Goal: Task Accomplishment & Management: Complete application form

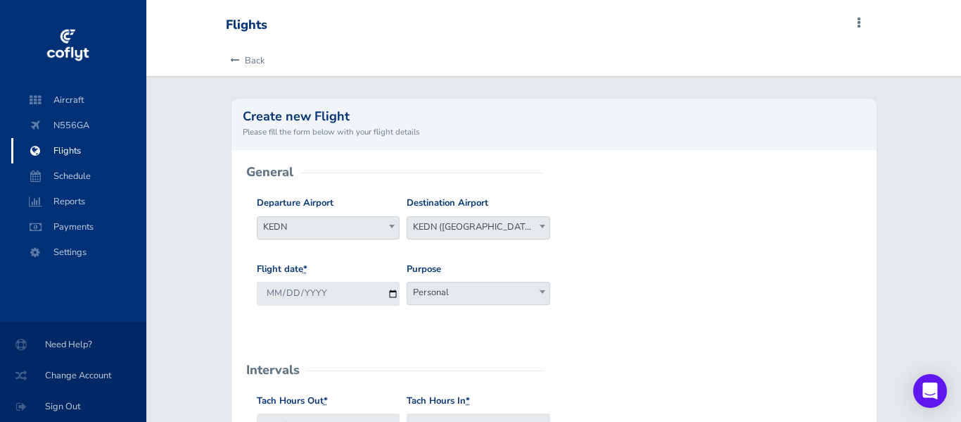
scroll to position [0, 0]
click at [479, 231] on span "Select Destination" at bounding box center [478, 227] width 142 height 20
type input "KEDN"
select select "KEDN"
click at [407, 295] on span at bounding box center [479, 292] width 144 height 23
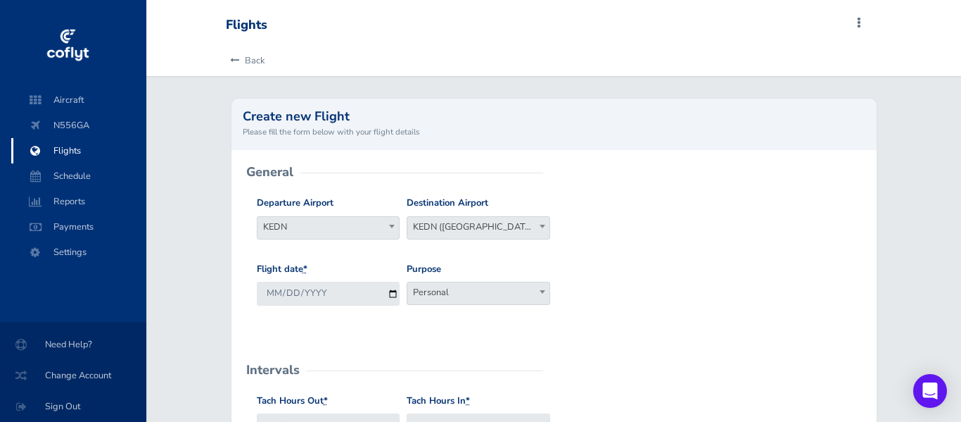
select select "Personal"
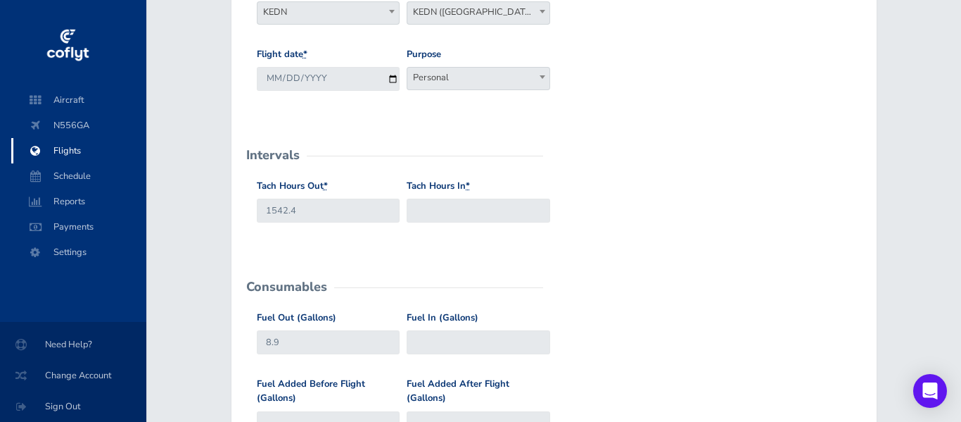
scroll to position [239, 0]
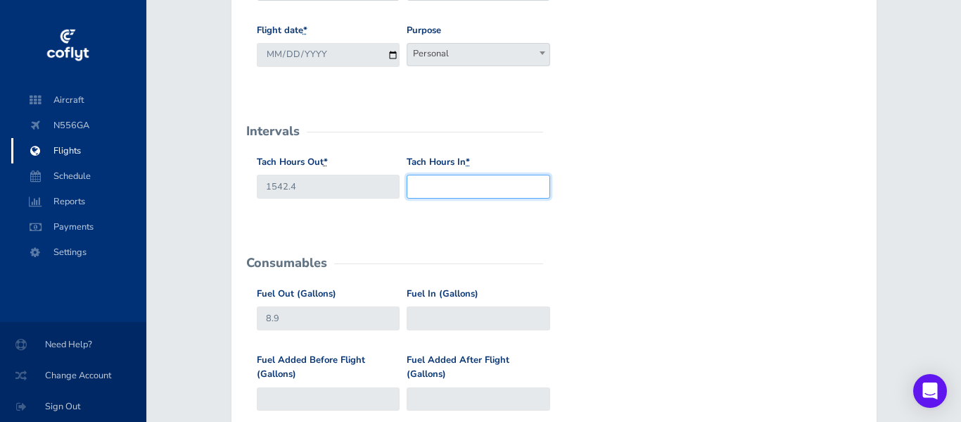
click at [486, 186] on input "Tach Hours In *" at bounding box center [479, 186] width 144 height 23
type input "1544.0"
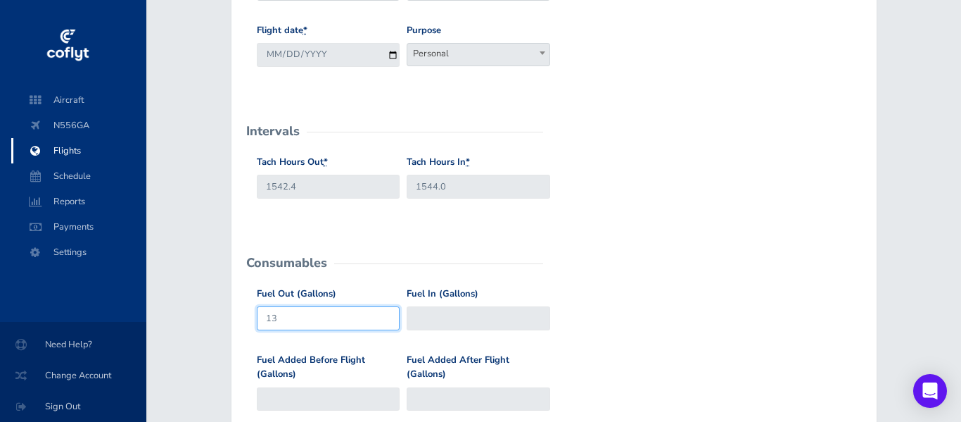
type input "1"
type input "11.1"
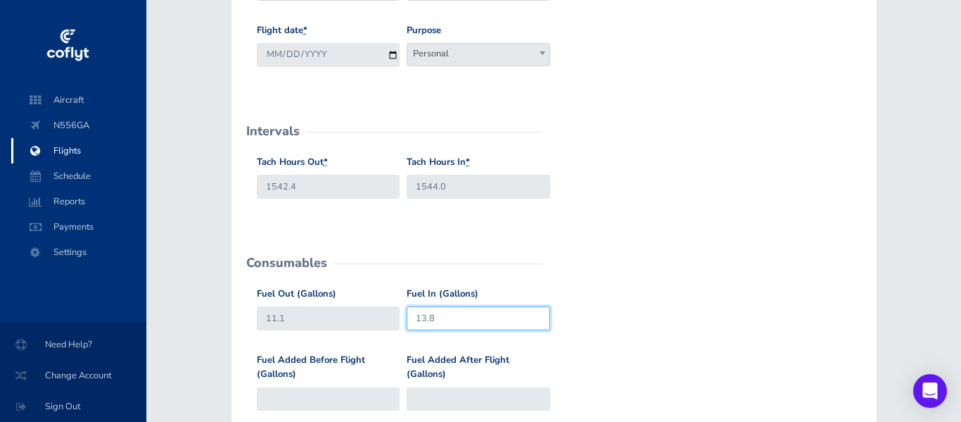
type input "13.8"
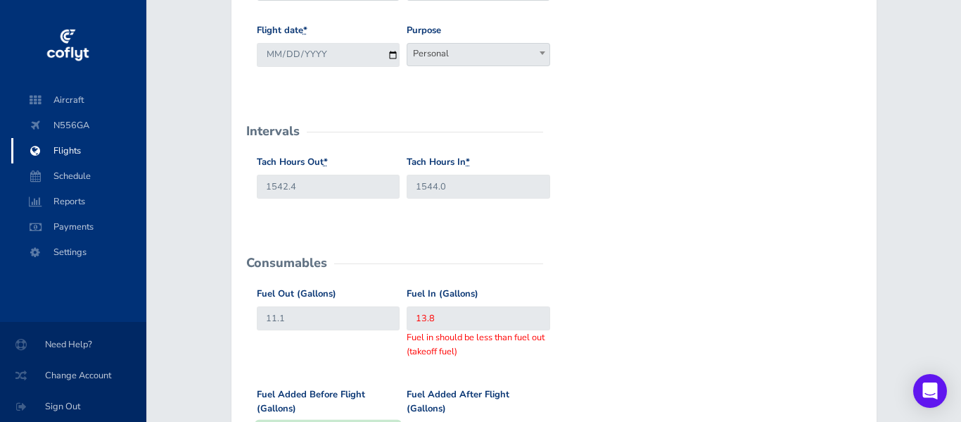
scroll to position [461, 0]
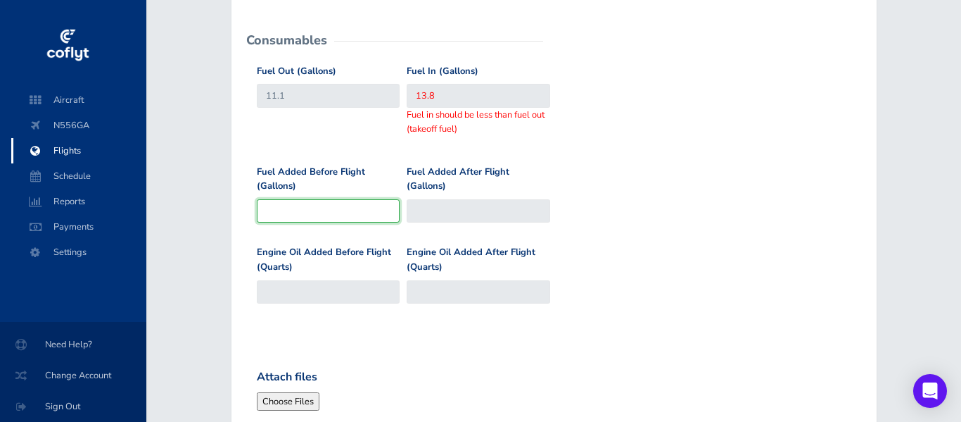
type input "8.9"
type input "1"
type input "9.9"
type input "10"
type input "18.9"
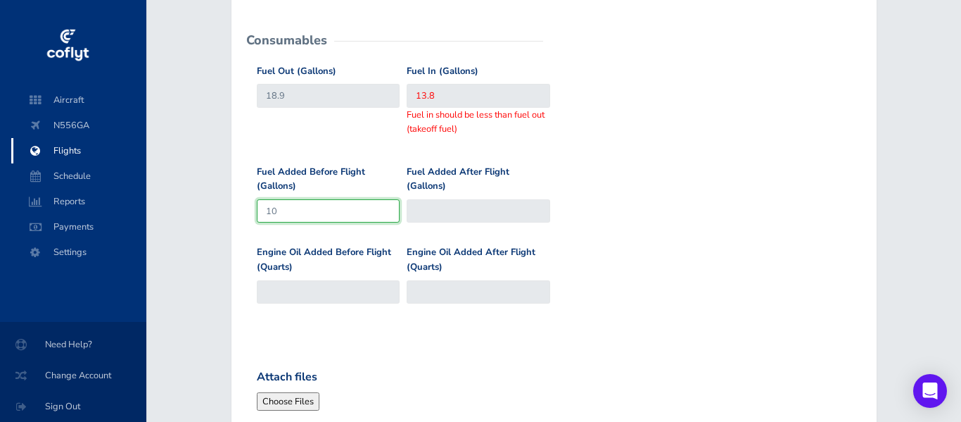
type input "10"
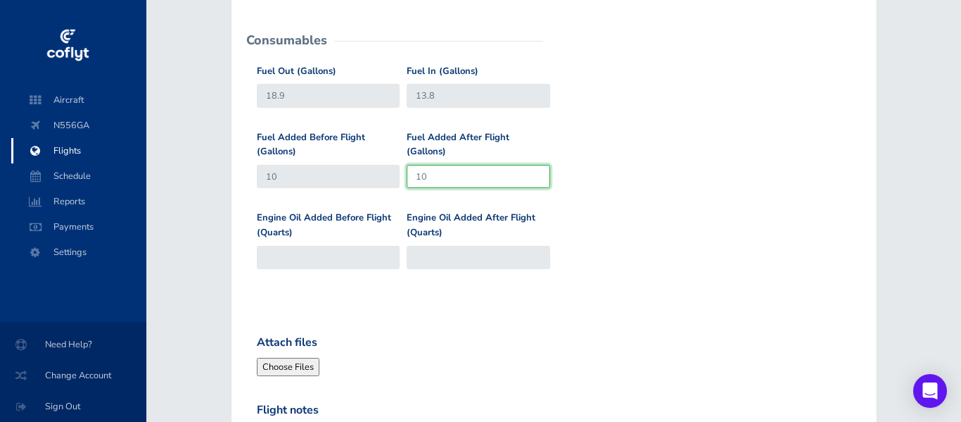
type input "10"
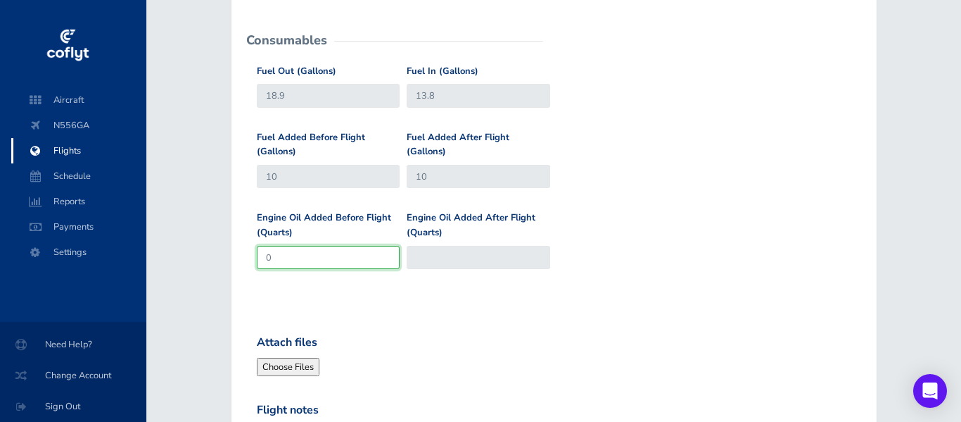
type input "0"
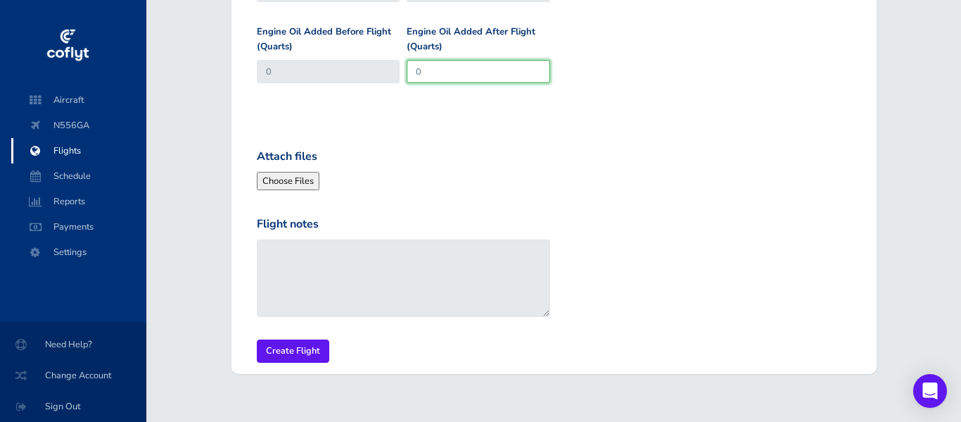
scroll to position [671, 0]
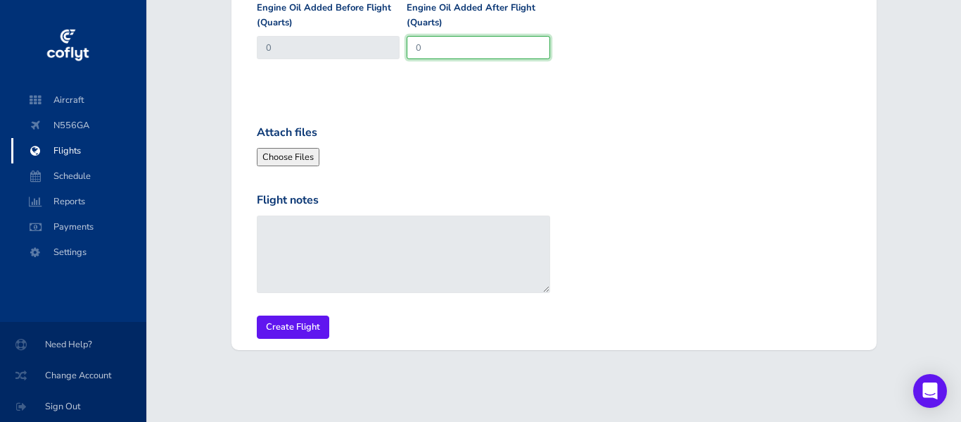
type input "0"
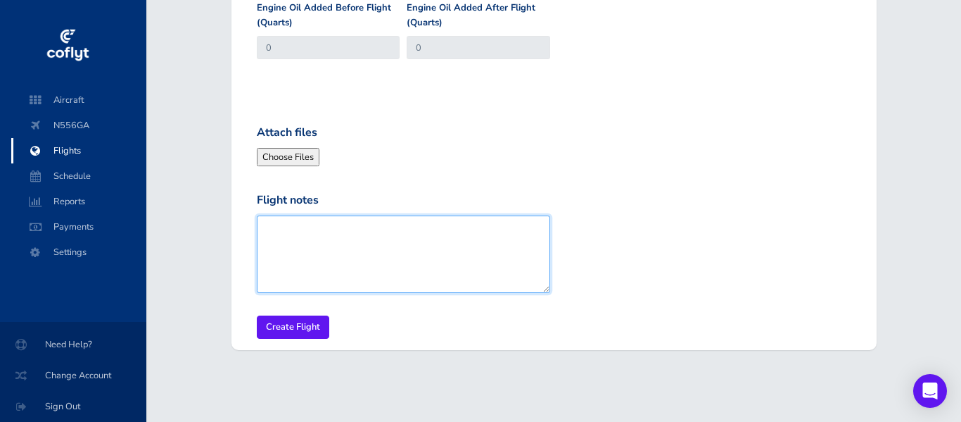
click at [402, 236] on textarea "Flight notes" at bounding box center [404, 253] width 294 height 77
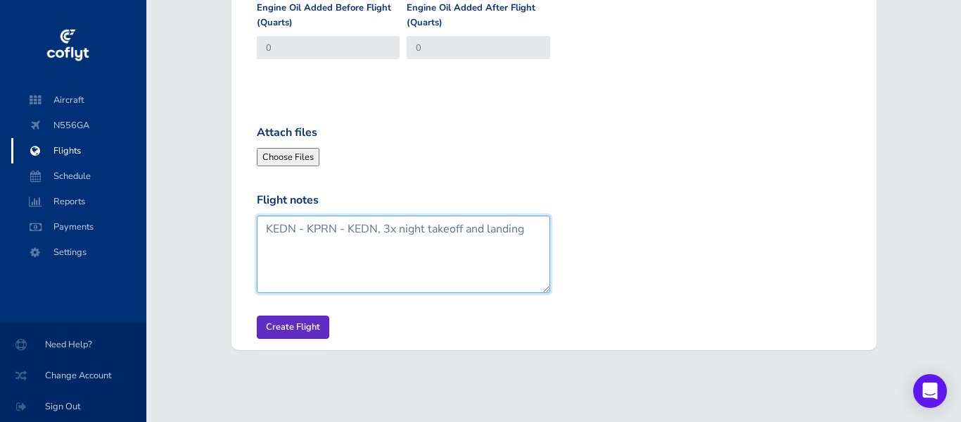
type textarea "KEDN - KPRN - KEDN, 3x night takeoff and landing"
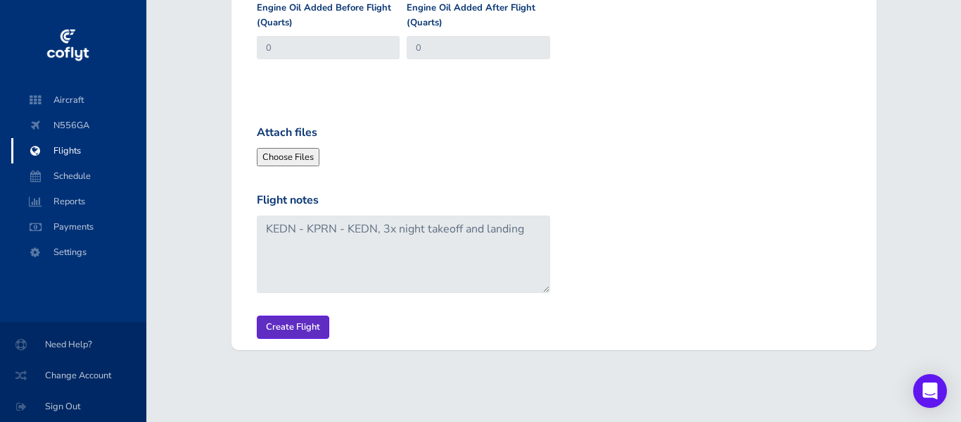
click at [295, 326] on input "Create Flight" at bounding box center [293, 326] width 72 height 23
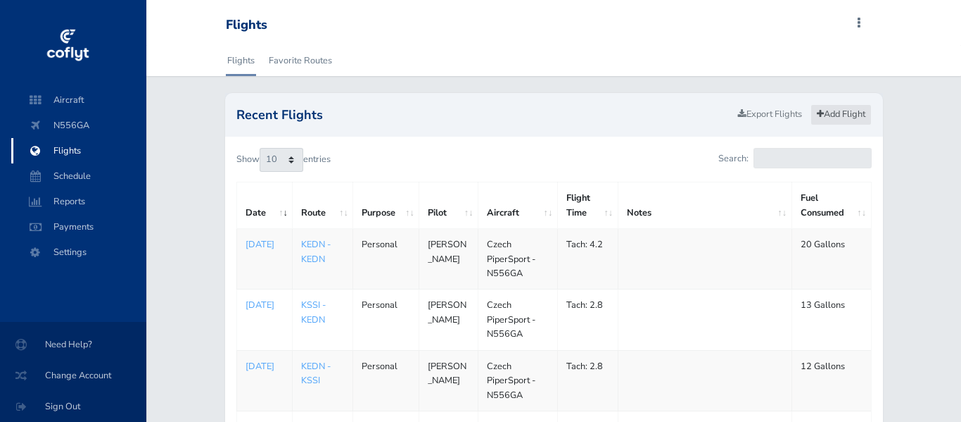
click at [827, 111] on link "Add Flight" at bounding box center [841, 114] width 61 height 20
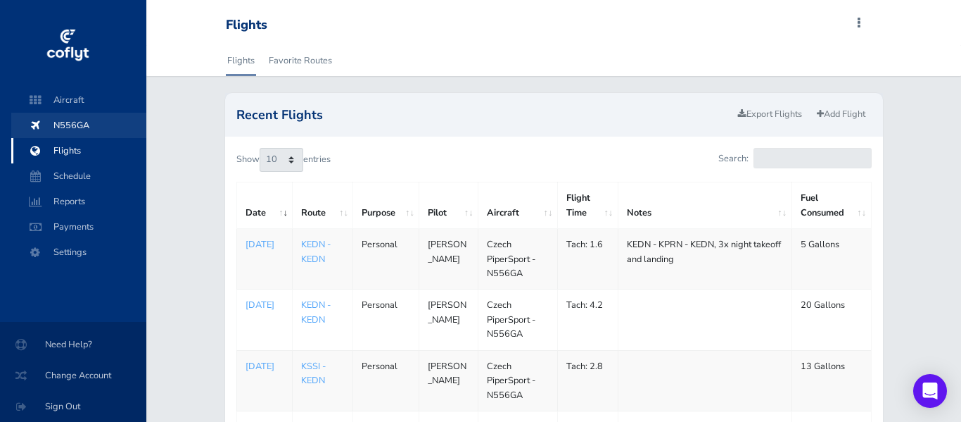
click at [70, 128] on span "N556GA" at bounding box center [78, 125] width 107 height 25
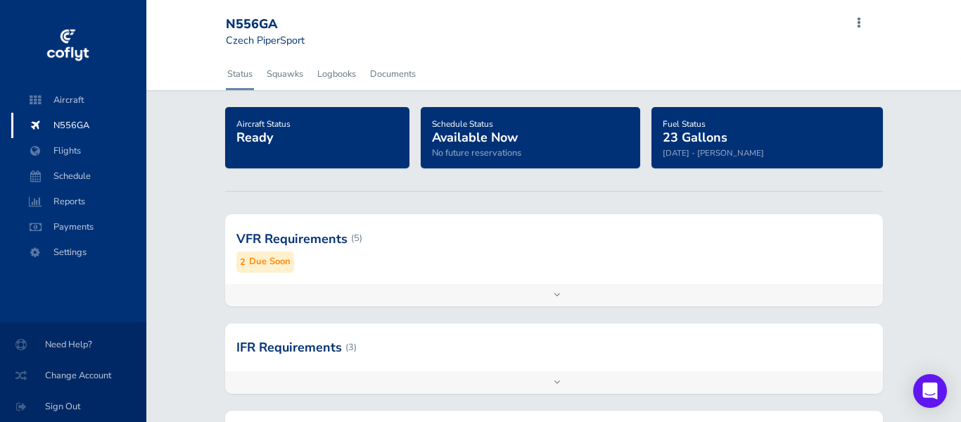
click at [253, 260] on small "Due Soon" at bounding box center [270, 261] width 42 height 15
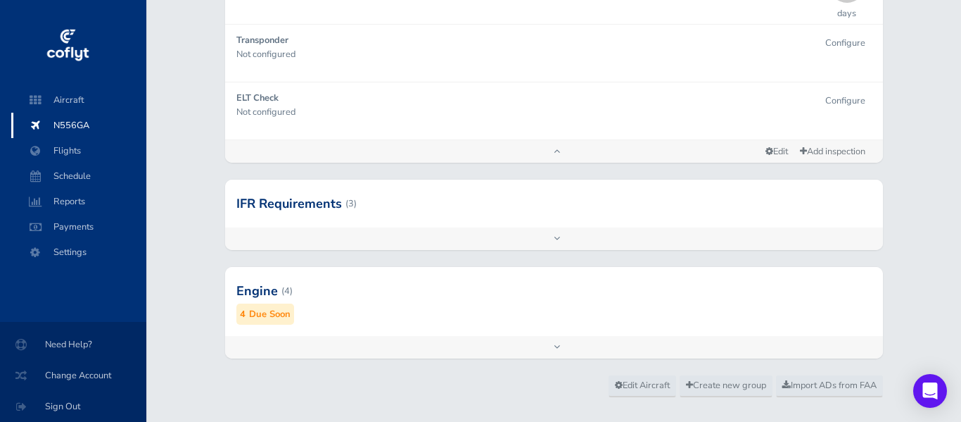
scroll to position [450, 0]
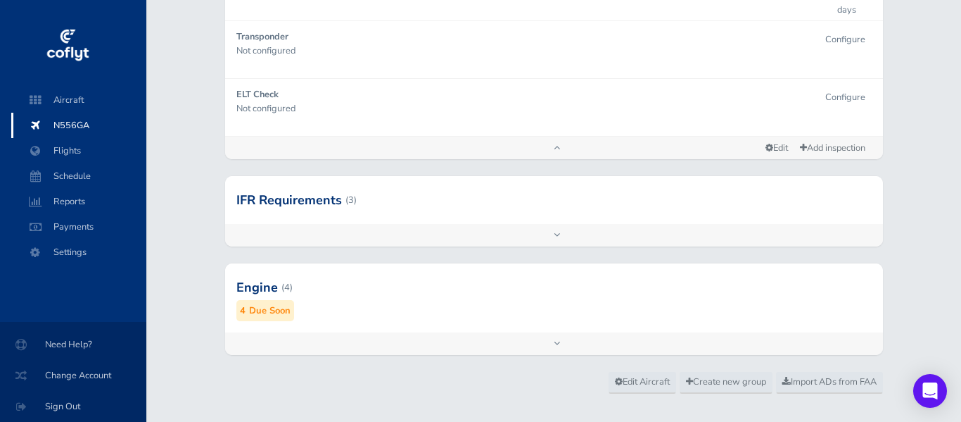
click at [264, 311] on small "Due Soon" at bounding box center [270, 310] width 42 height 15
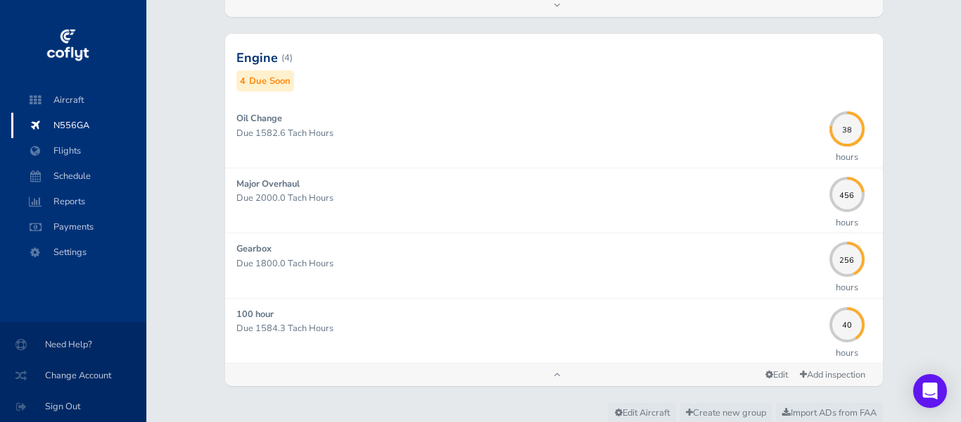
scroll to position [683, 0]
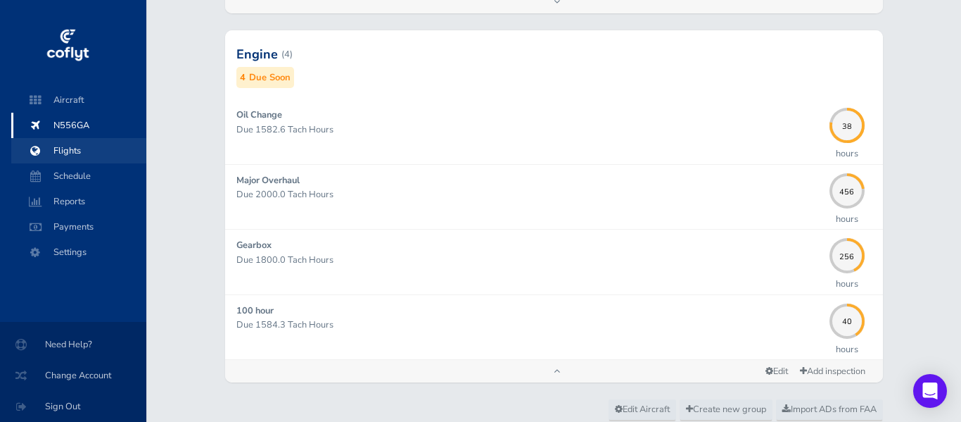
click at [63, 151] on span "Flights" at bounding box center [78, 150] width 107 height 25
